Goal: Task Accomplishment & Management: Manage account settings

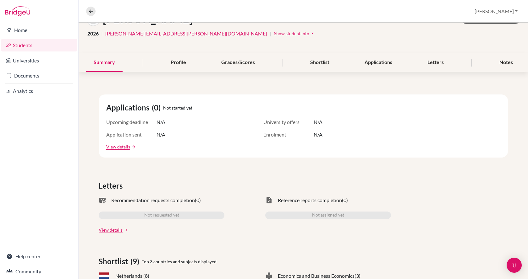
scroll to position [31, 0]
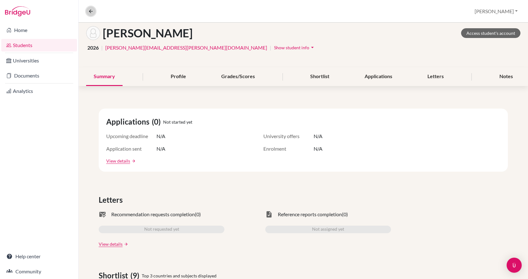
click at [91, 11] on icon at bounding box center [91, 11] width 6 height 6
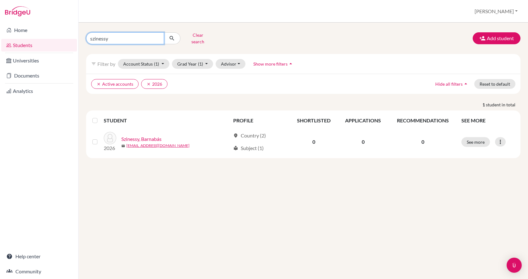
drag, startPoint x: 132, startPoint y: 38, endPoint x: 76, endPoint y: 39, distance: 55.9
click at [76, 39] on div "Home Students Universities Documents Analytics Help center Community Students o…" at bounding box center [264, 139] width 528 height 279
type input "blanka"
click button "submit" at bounding box center [172, 38] width 17 height 12
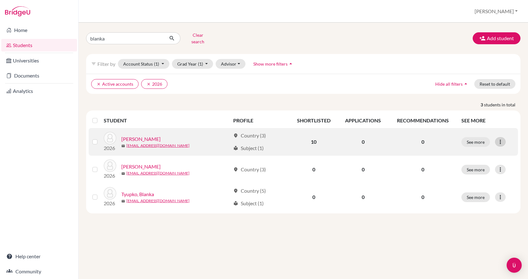
click at [503, 139] on icon at bounding box center [500, 142] width 6 height 6
click at [490, 170] on button "Reset Password" at bounding box center [473, 175] width 50 height 10
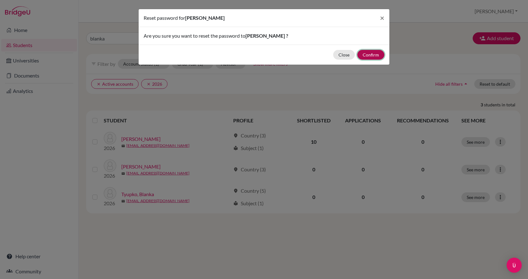
click at [374, 57] on button "Confirm" at bounding box center [370, 55] width 27 height 10
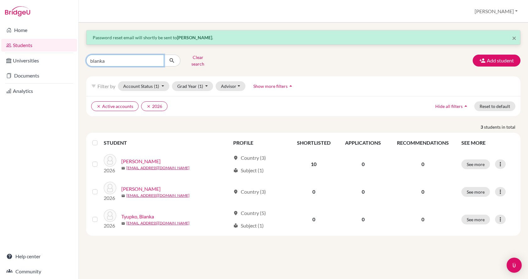
click at [125, 61] on input "blanka" at bounding box center [125, 61] width 78 height 12
type input "b"
type input "[PERSON_NAME]"
click button "submit" at bounding box center [172, 61] width 17 height 12
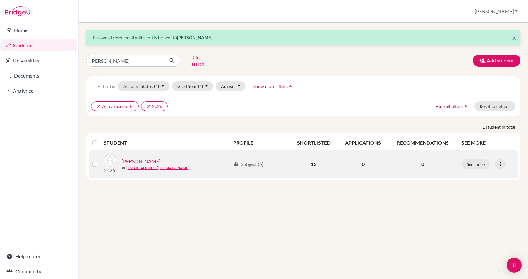
click at [137, 158] on link "[PERSON_NAME]" at bounding box center [140, 162] width 39 height 8
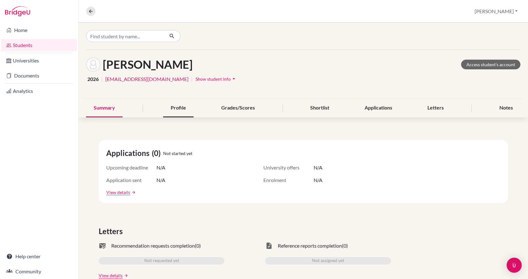
click at [169, 107] on div "Profile" at bounding box center [178, 108] width 30 height 19
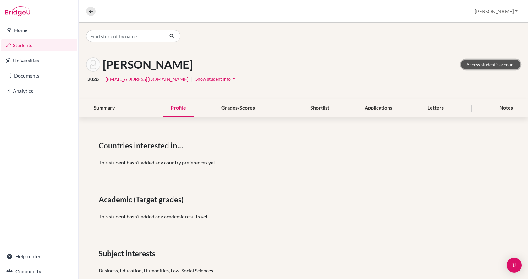
click at [477, 61] on link "Access student's account" at bounding box center [490, 65] width 59 height 10
